Goal: Obtain resource: Obtain resource

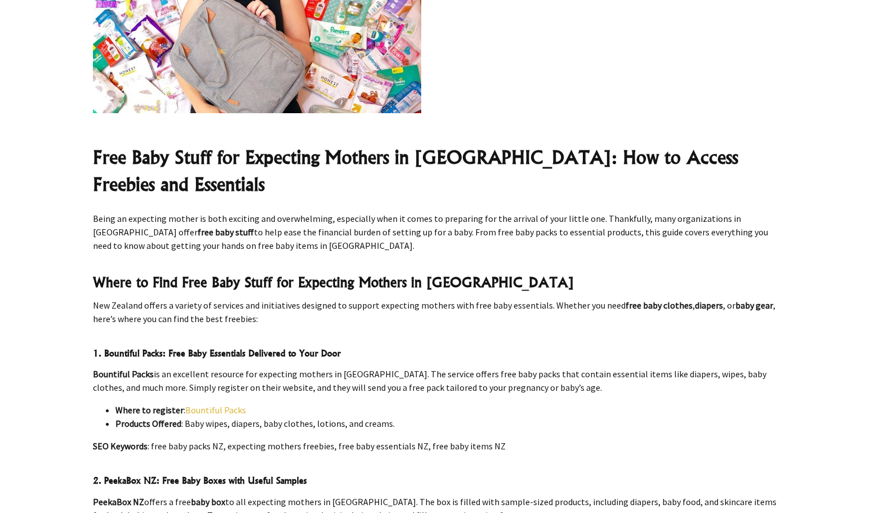
click at [217, 404] on link "Bountiful Packs" at bounding box center [215, 409] width 61 height 11
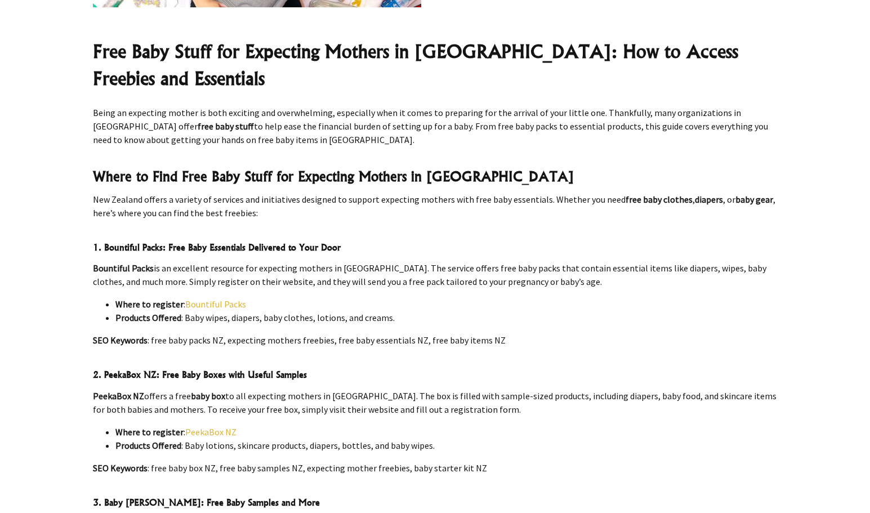
scroll to position [394, 0]
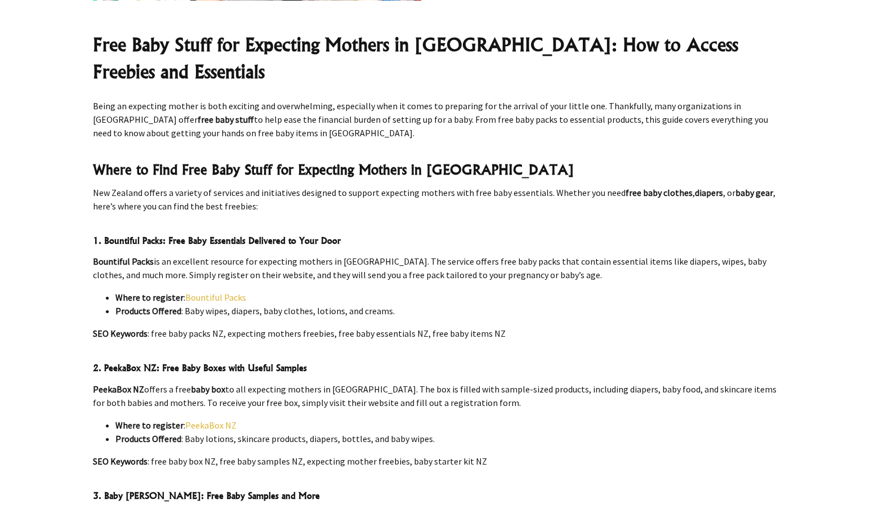
click at [216, 420] on link "PeekaBox NZ" at bounding box center [210, 425] width 51 height 11
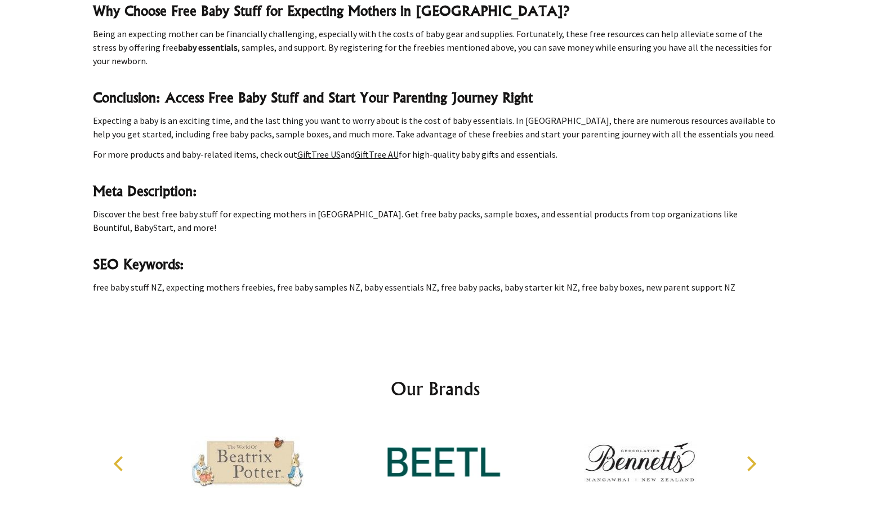
scroll to position [1408, 0]
